Goal: Communication & Community: Participate in discussion

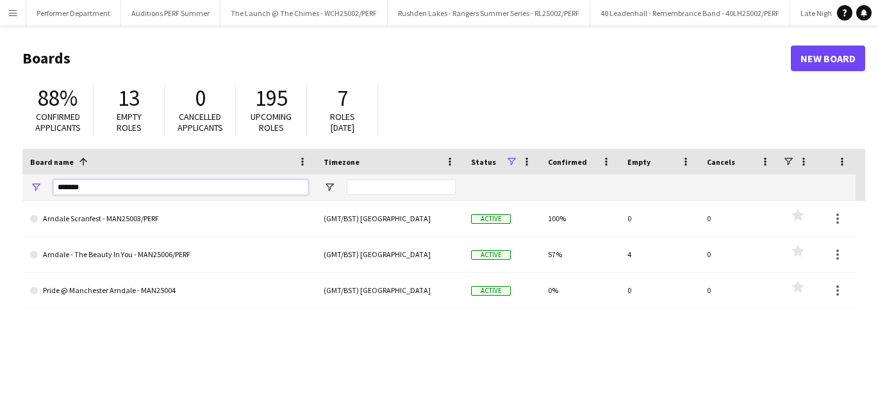
scroll to position [0, 3906]
drag, startPoint x: 123, startPoint y: 186, endPoint x: -12, endPoint y: 173, distance: 135.2
click at [0, 173] on html "Menu Boards Boards Boards All jobs Status Workforce Workforce My Workforce Recr…" at bounding box center [439, 244] width 878 height 488
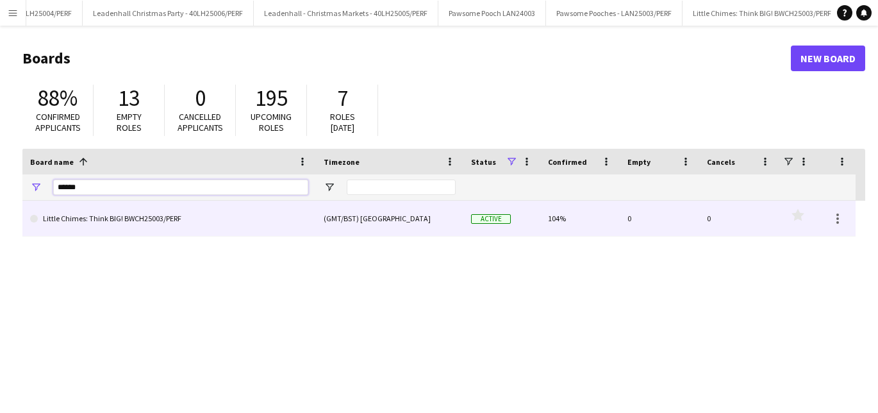
type input "******"
click at [52, 218] on link "Little Chimes: Think BIG! BWCH25003/PERF" at bounding box center [169, 219] width 278 height 36
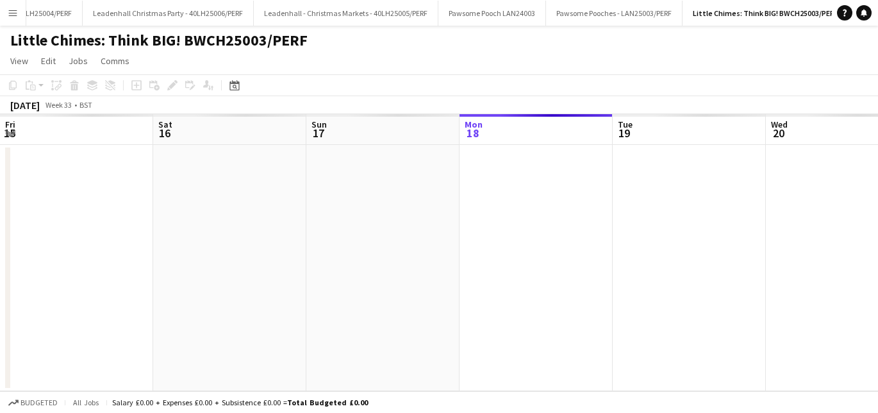
scroll to position [0, 306]
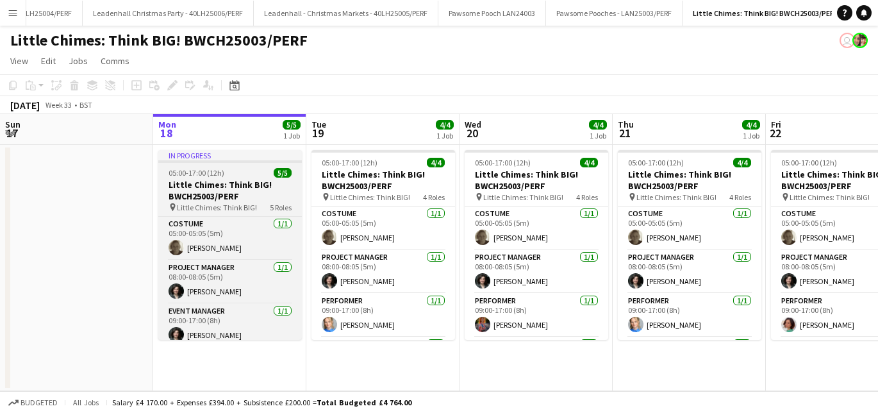
click at [234, 192] on h3 "Little Chimes: Think BIG! BWCH25003/PERF" at bounding box center [230, 190] width 144 height 23
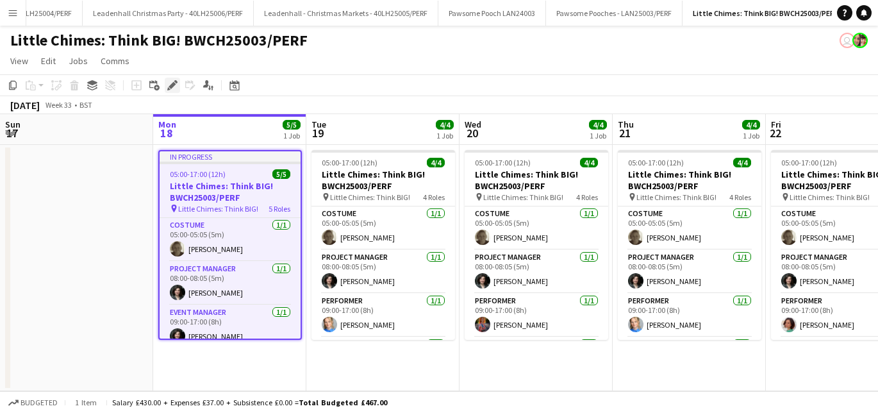
click at [174, 79] on div "Edit" at bounding box center [172, 85] width 15 height 15
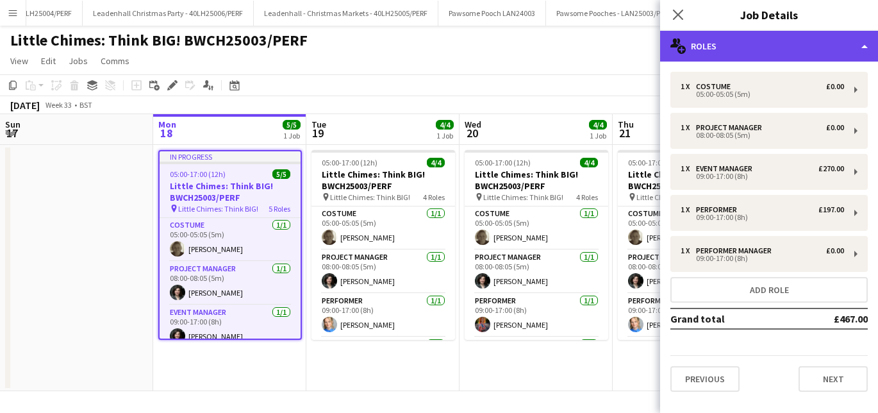
click at [807, 48] on div "multiple-users-add Roles" at bounding box center [769, 46] width 218 height 31
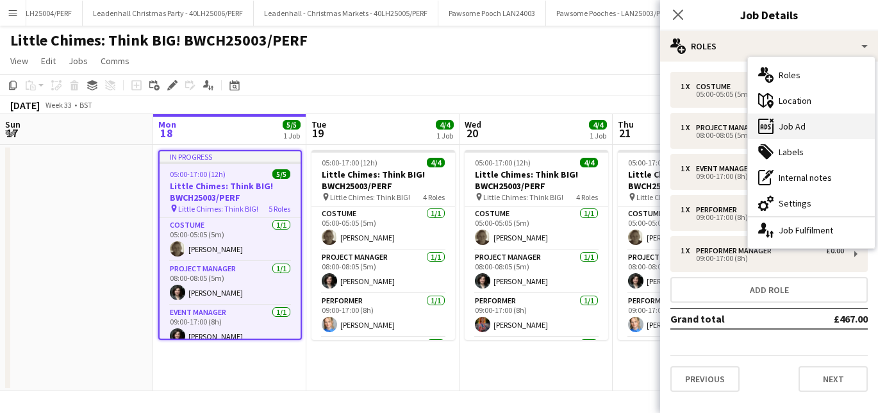
click at [810, 132] on div "ads-window Job Ad" at bounding box center [811, 126] width 127 height 26
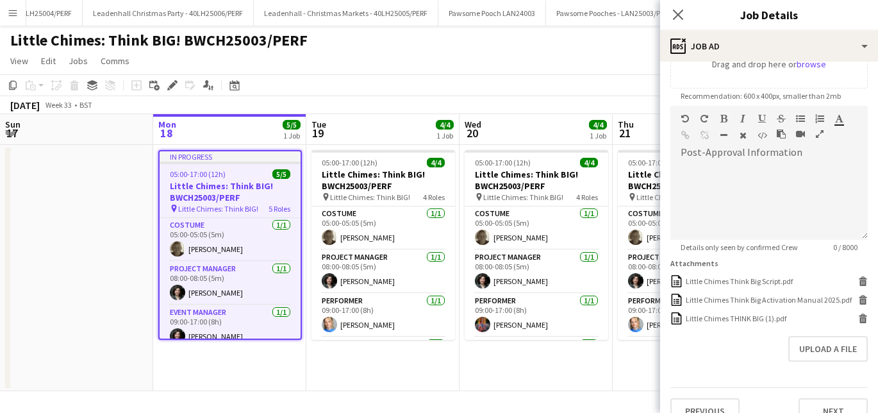
scroll to position [268, 0]
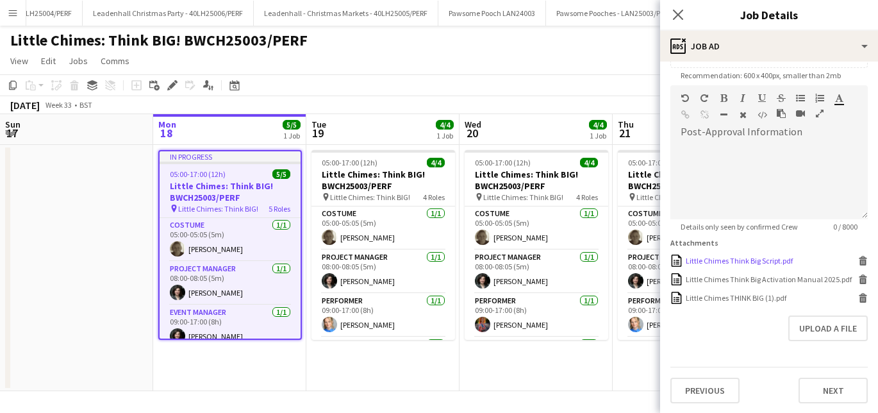
click at [730, 260] on div "Little Chimes Think Big Script.pdf" at bounding box center [738, 261] width 107 height 10
click at [14, 14] on app-icon "Menu" at bounding box center [13, 13] width 10 height 10
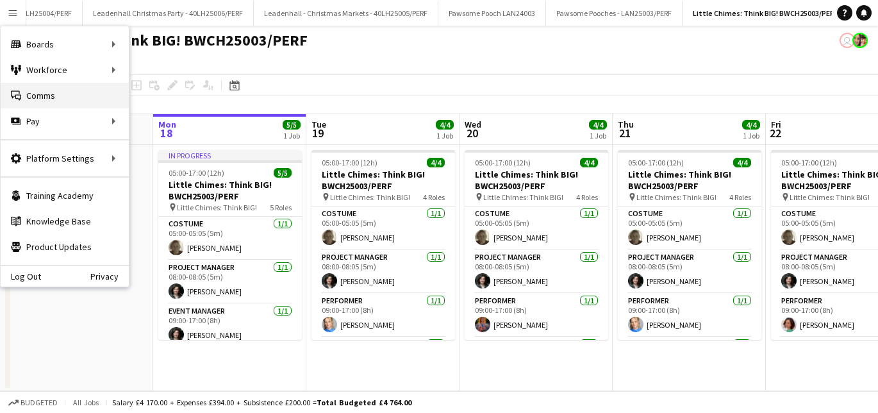
click at [50, 94] on link "Comms Comms" at bounding box center [65, 96] width 128 height 26
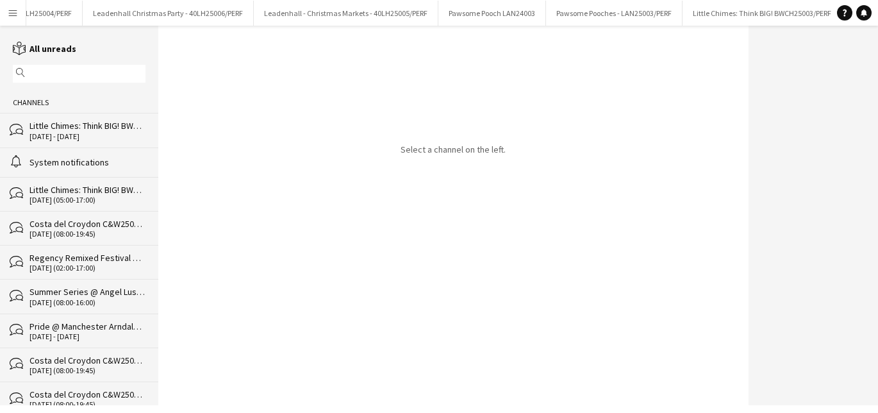
click at [78, 127] on div "Little Chimes: Think BIG! BWCH25003/PERF" at bounding box center [87, 126] width 116 height 12
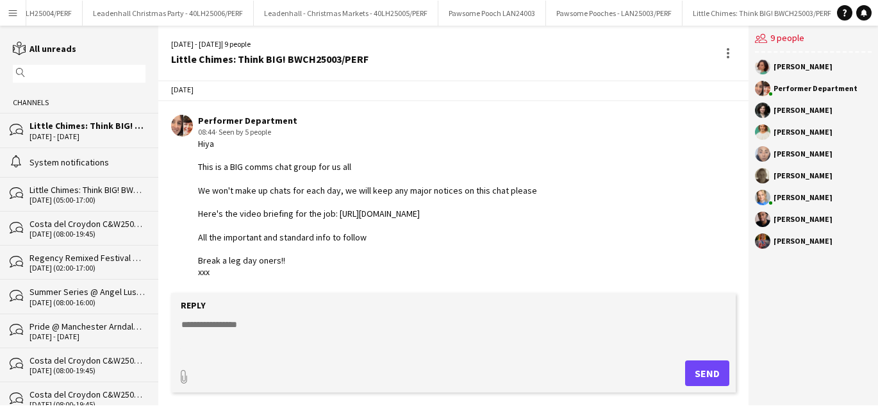
scroll to position [15, 0]
drag, startPoint x: 454, startPoint y: 213, endPoint x: 333, endPoint y: 206, distance: 121.3
click at [334, 206] on div "Hiya This is a BIG comms chat group for us all We won't make up chats for each …" at bounding box center [367, 206] width 339 height 140
copy div "[URL][DOMAIN_NAME]"
